Goal: Find specific page/section: Find specific page/section

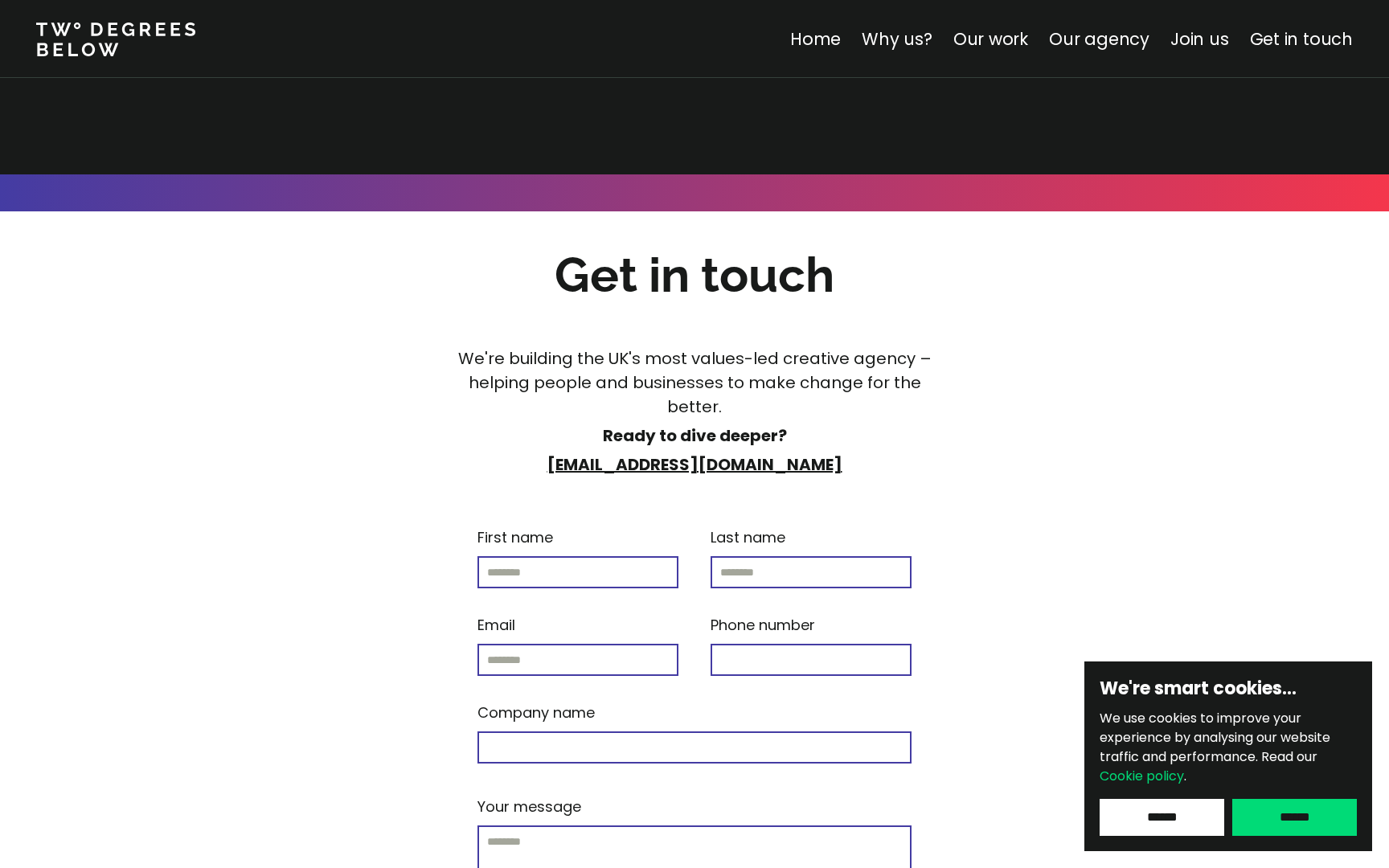
scroll to position [6336, 0]
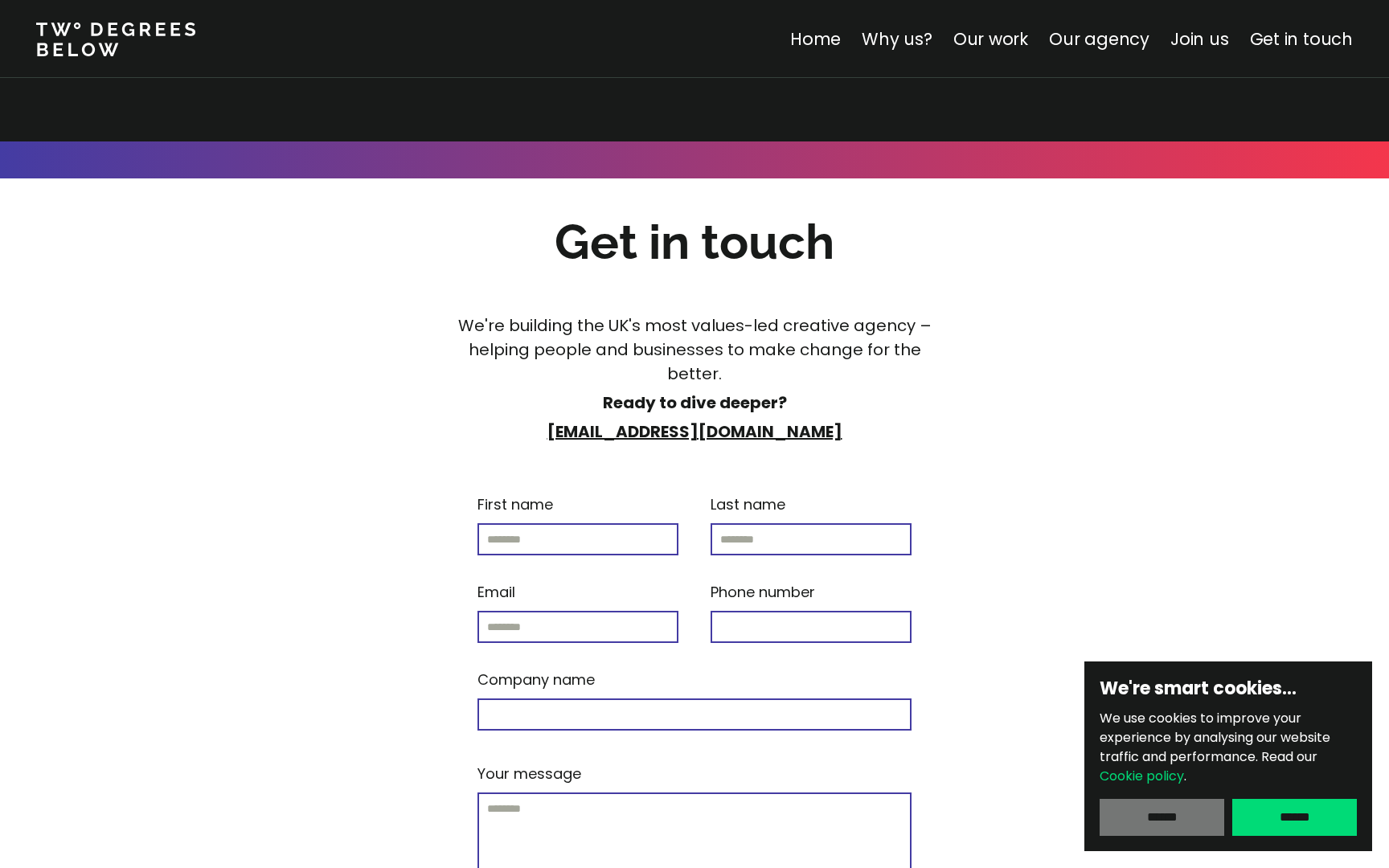
click at [1184, 827] on input "******" at bounding box center [1162, 817] width 124 height 37
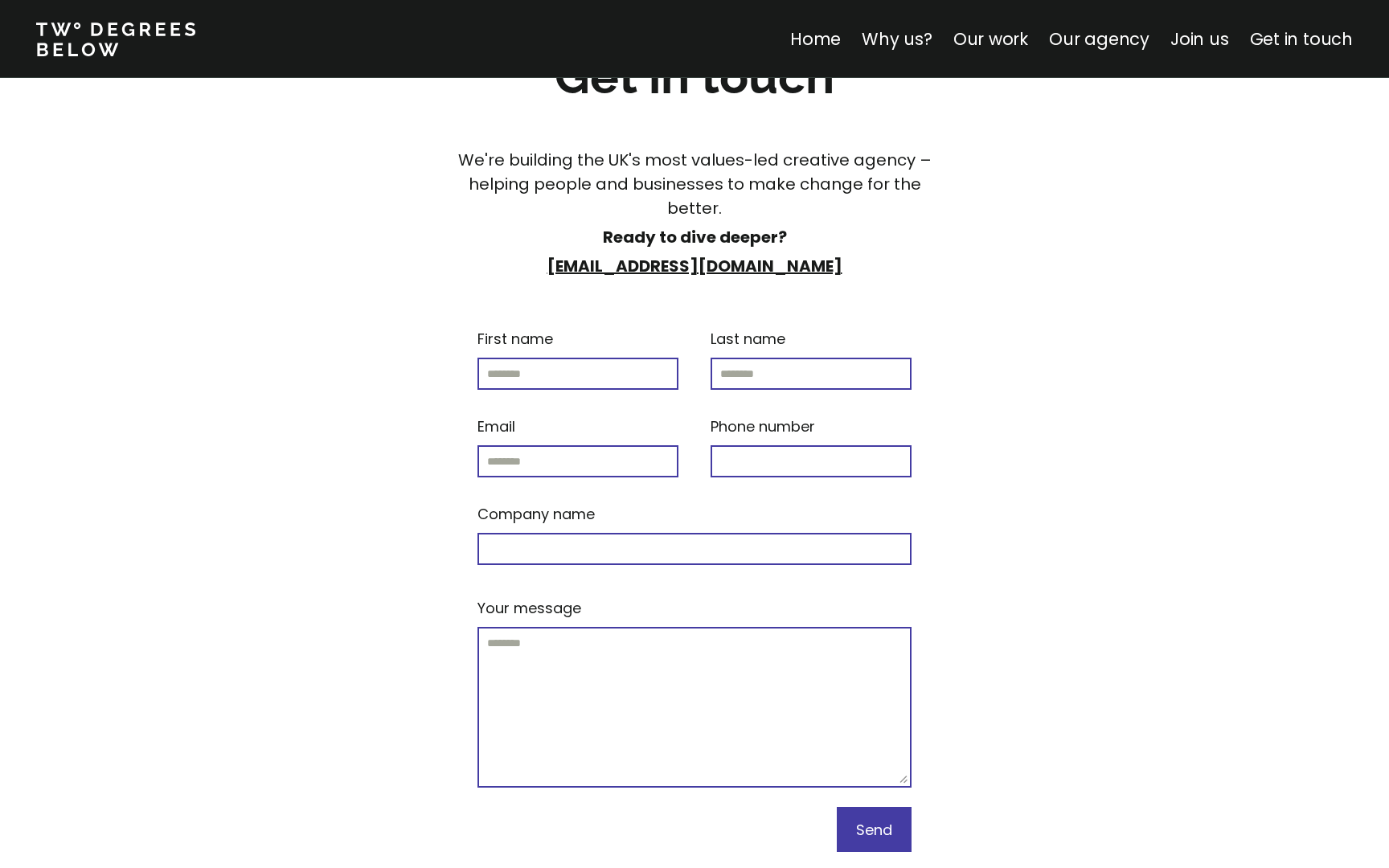
scroll to position [6736, 0]
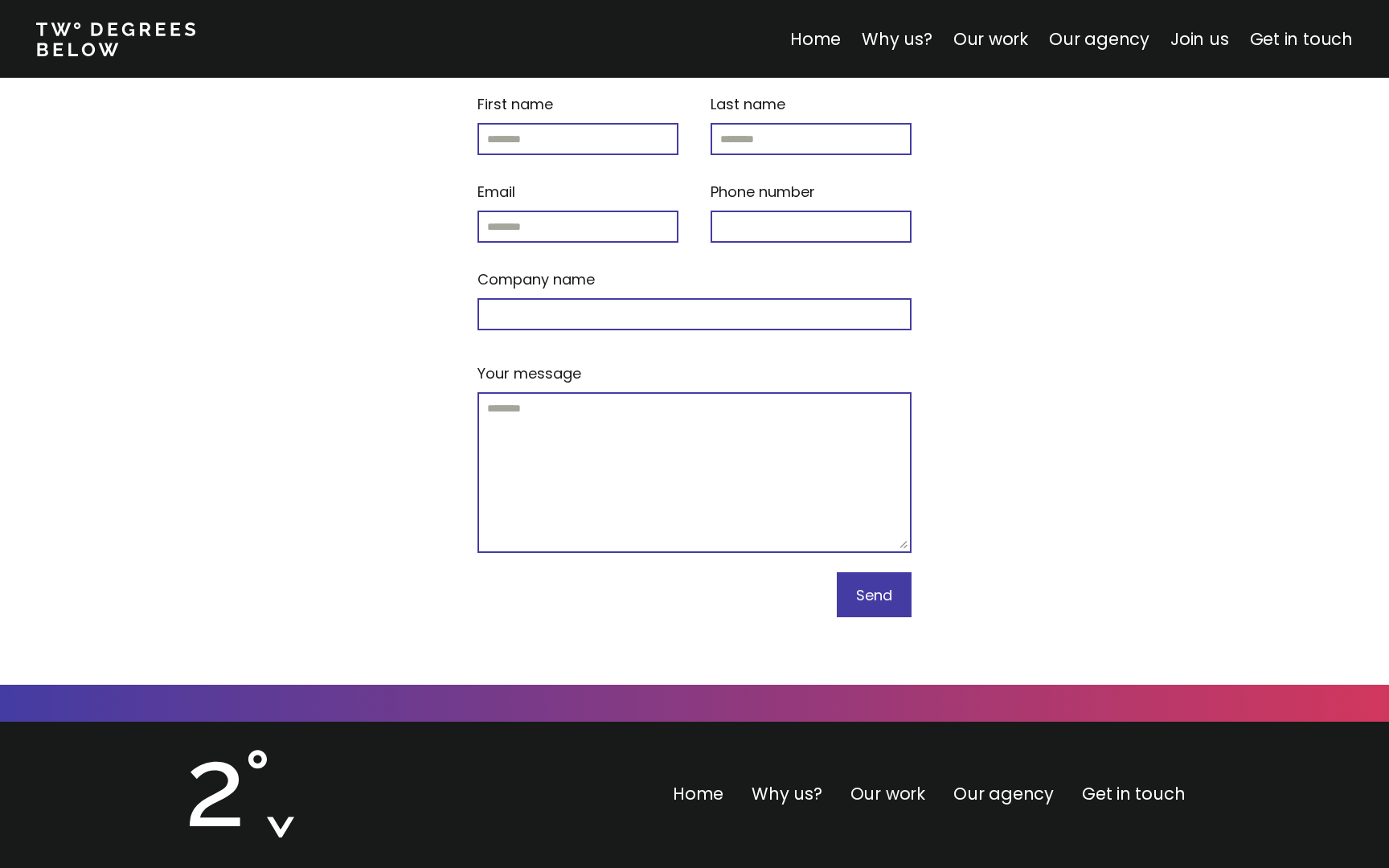
click at [920, 782] on link "Our work" at bounding box center [887, 794] width 74 height 24
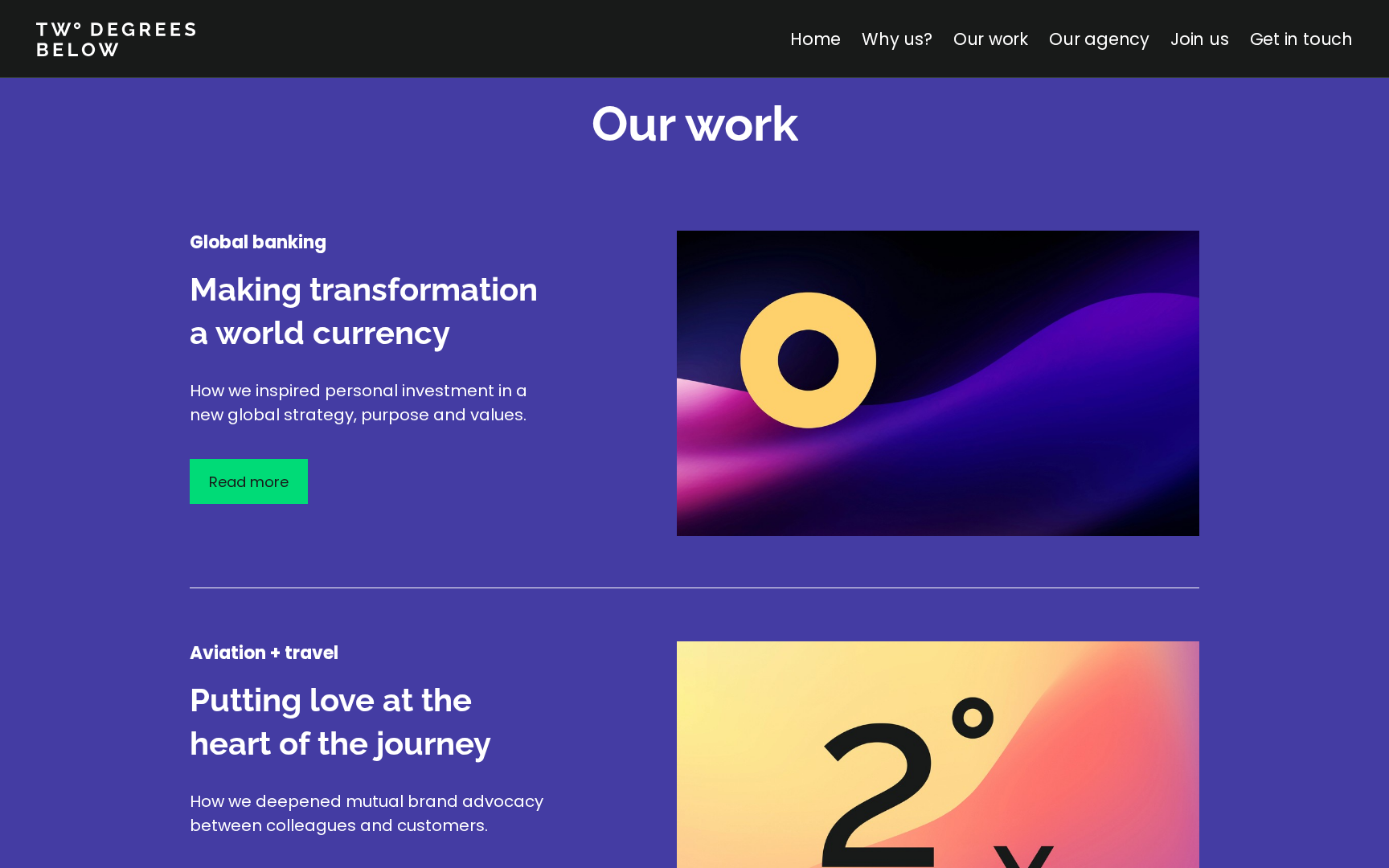
scroll to position [1896, 0]
click at [279, 486] on p "Read more" at bounding box center [249, 480] width 80 height 22
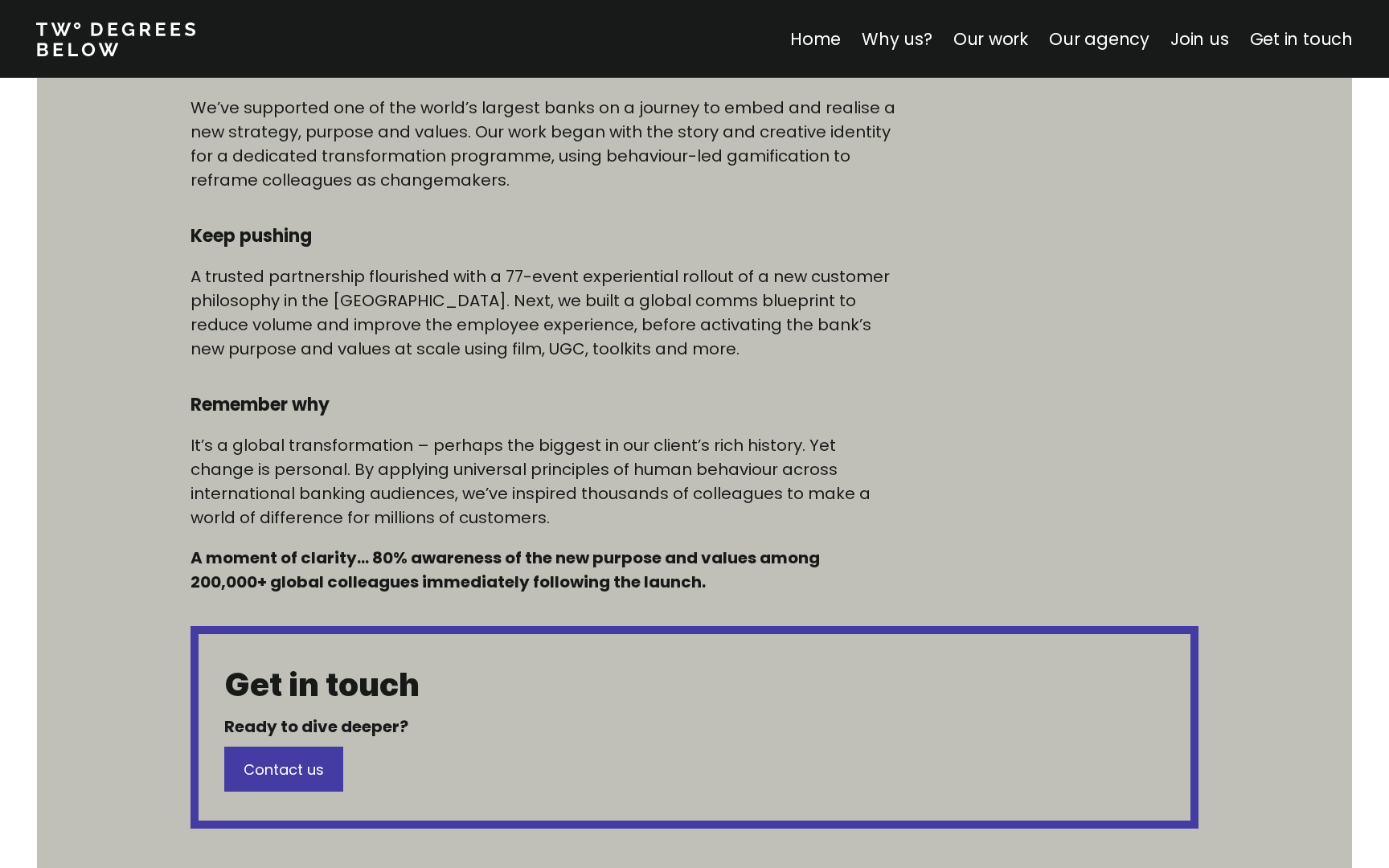
scroll to position [920, 0]
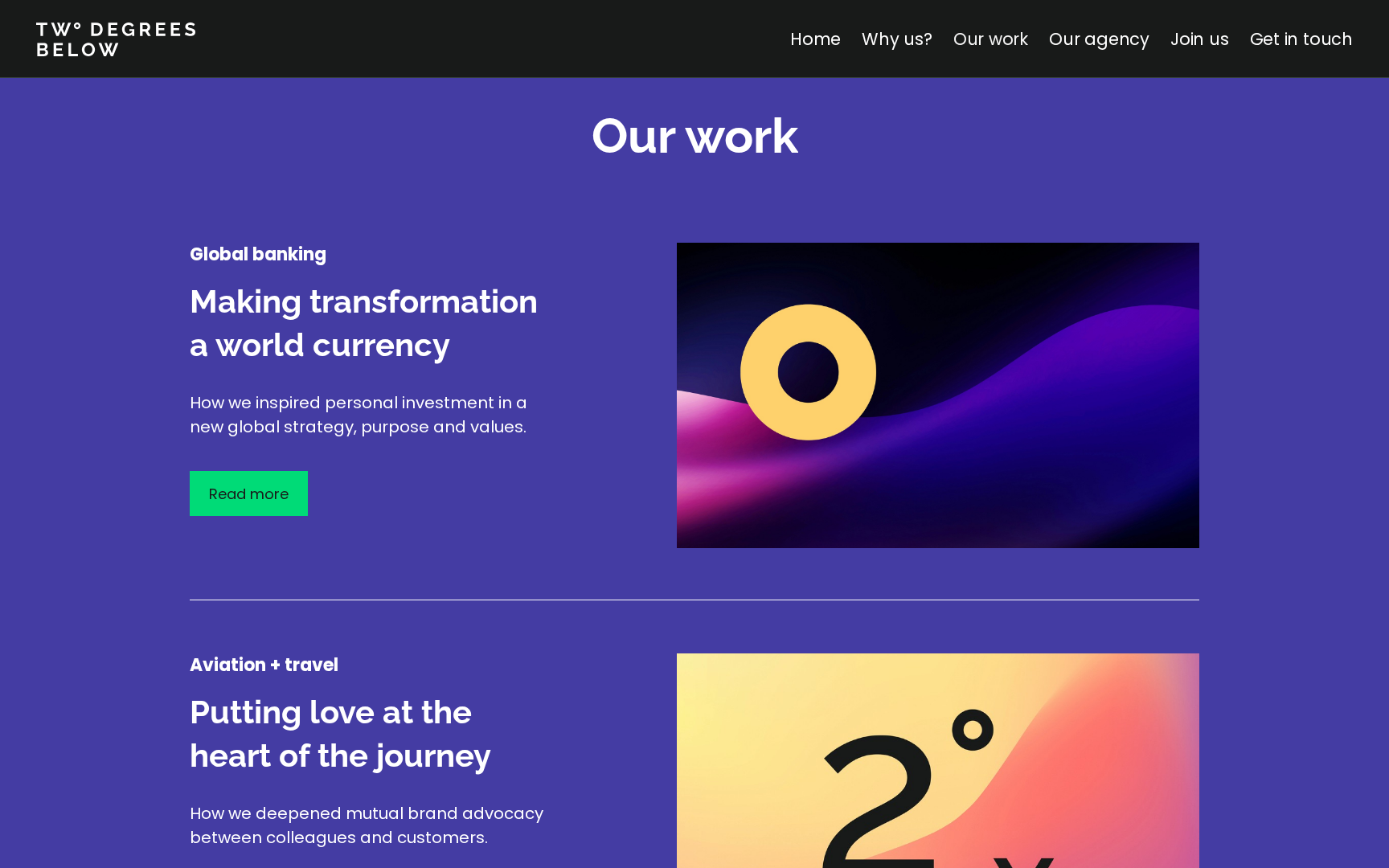
click at [1000, 47] on link "Our work" at bounding box center [991, 39] width 74 height 24
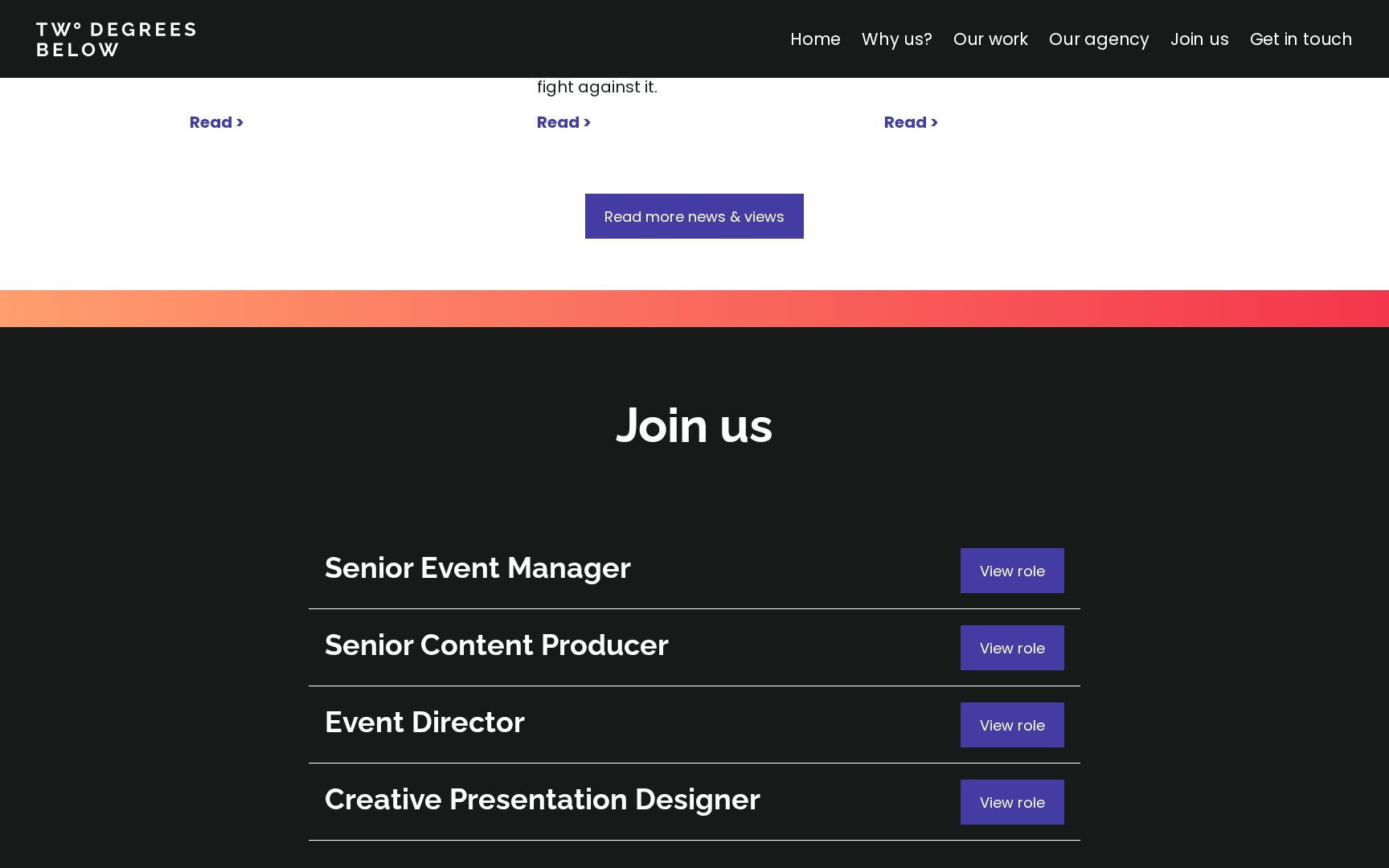
scroll to position [5533, 0]
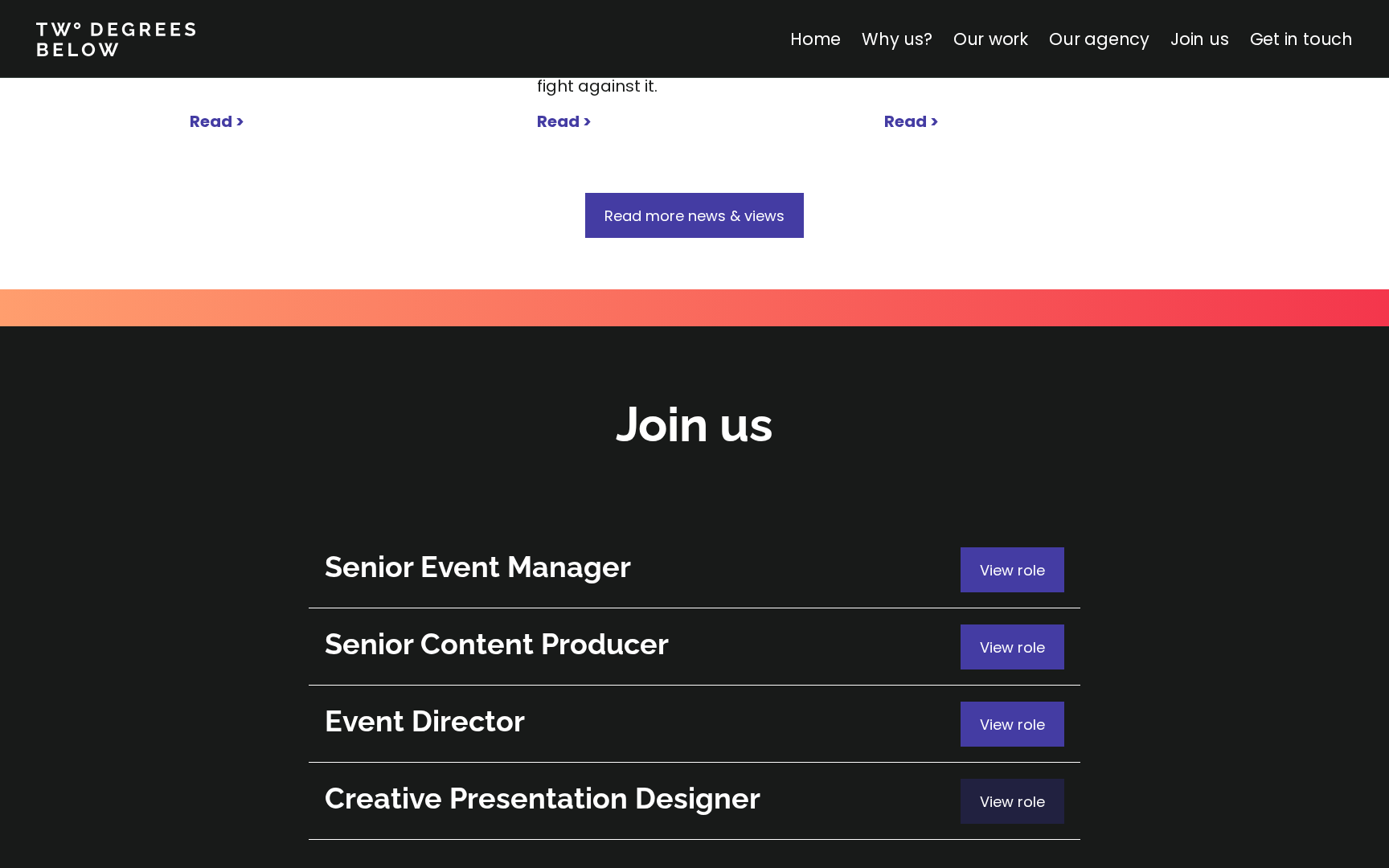
click at [997, 792] on span "View role" at bounding box center [1012, 801] width 65 height 20
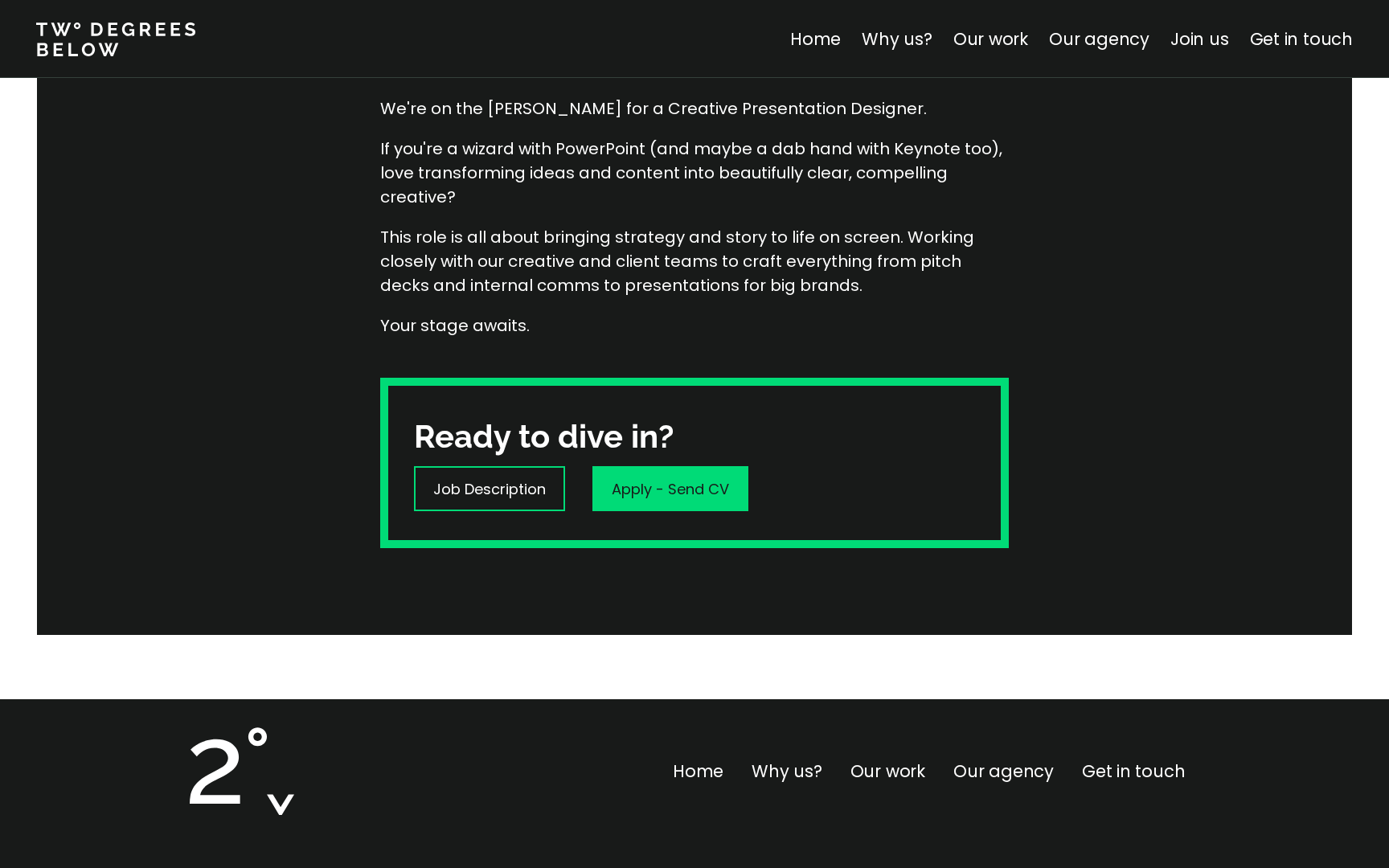
scroll to position [296, 0]
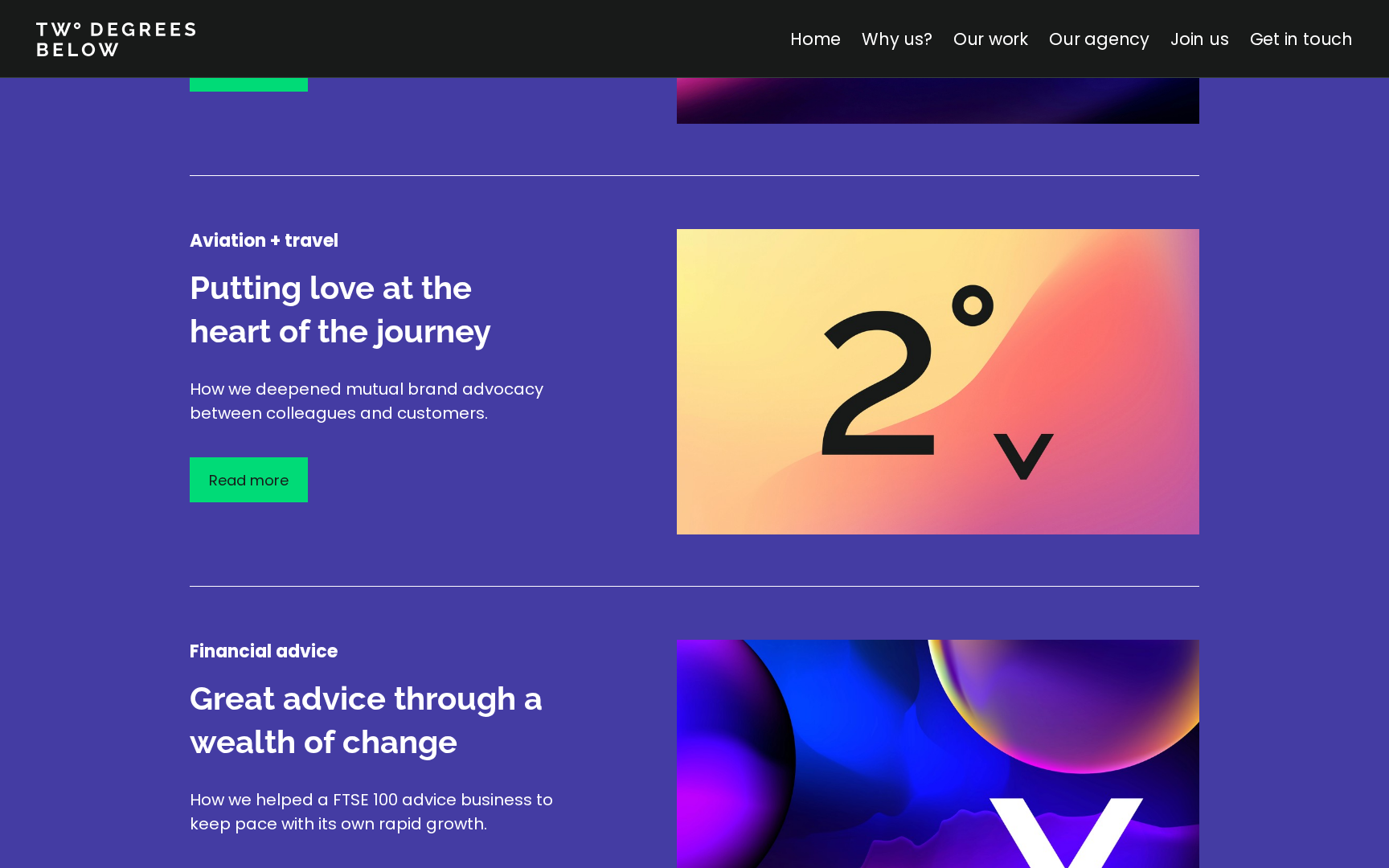
scroll to position [2308, 0]
